Goal: Check status: Check status

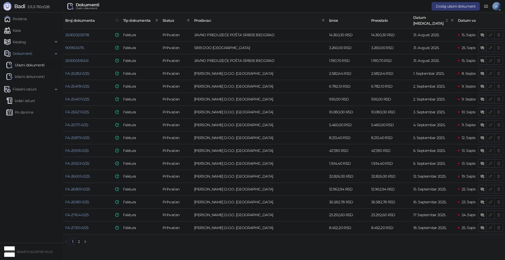
click at [80, 239] on link "2" at bounding box center [79, 242] width 6 height 6
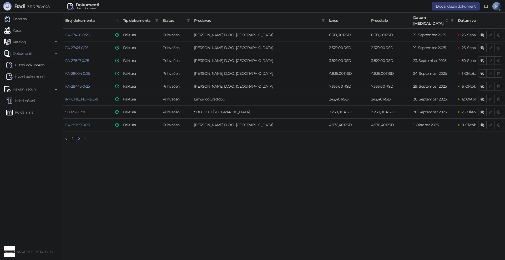
click at [74, 138] on link "1" at bounding box center [73, 139] width 6 height 6
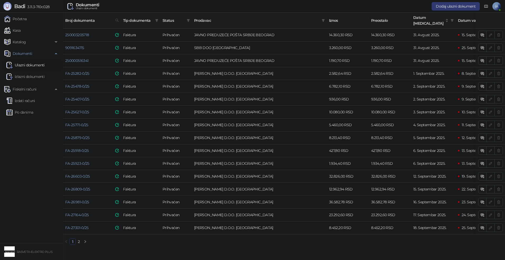
click at [6, 254] on img at bounding box center [9, 252] width 11 height 11
click at [192, 119] on td "[PERSON_NAME] D.O.O. [GEOGRAPHIC_DATA]" at bounding box center [259, 125] width 135 height 13
click at [81, 242] on link "2" at bounding box center [79, 242] width 6 height 6
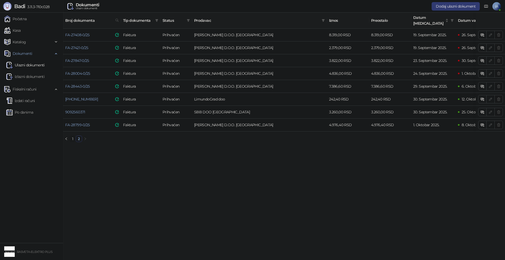
click at [72, 136] on link "1" at bounding box center [73, 139] width 6 height 6
